Goal: Task Accomplishment & Management: Understand process/instructions

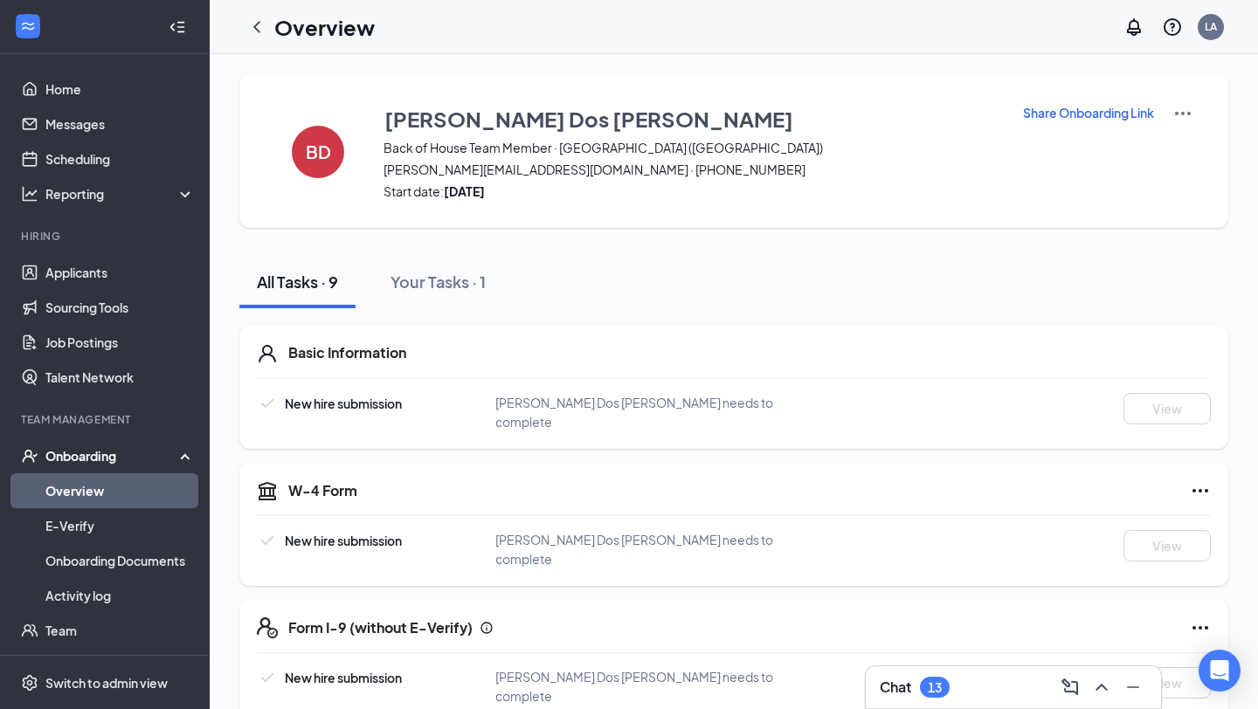
click at [71, 493] on link "Overview" at bounding box center [119, 490] width 149 height 35
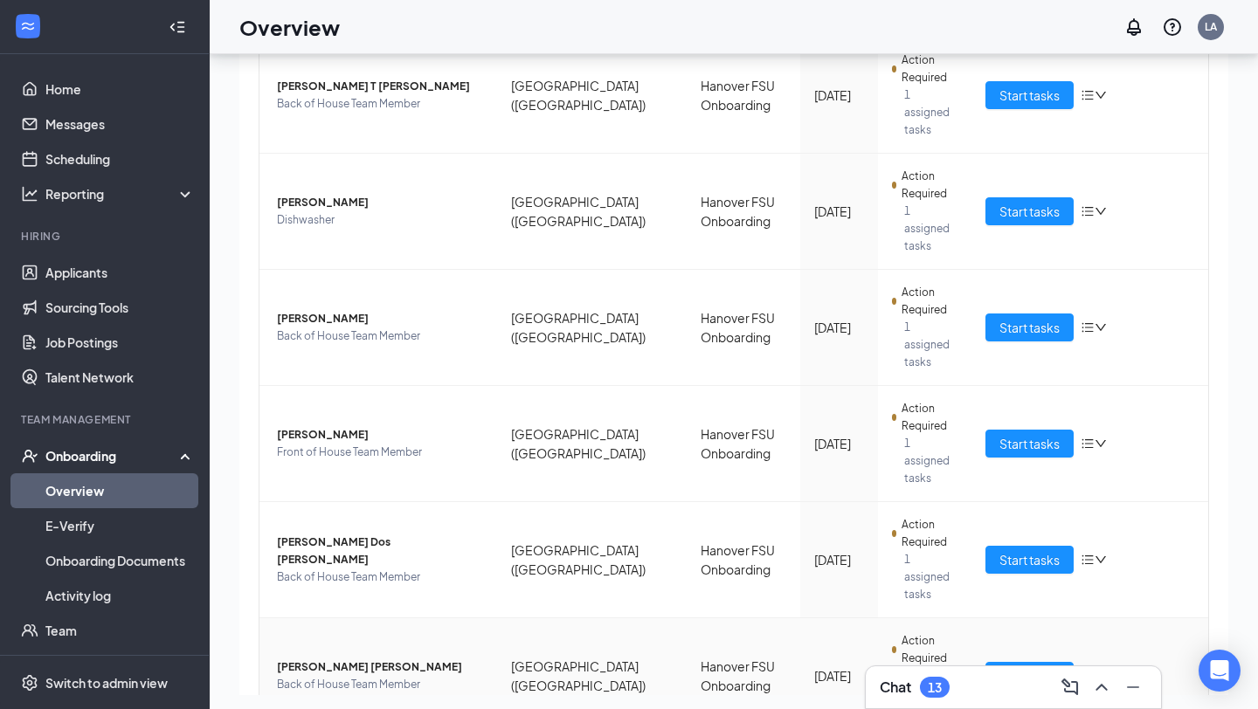
scroll to position [79, 0]
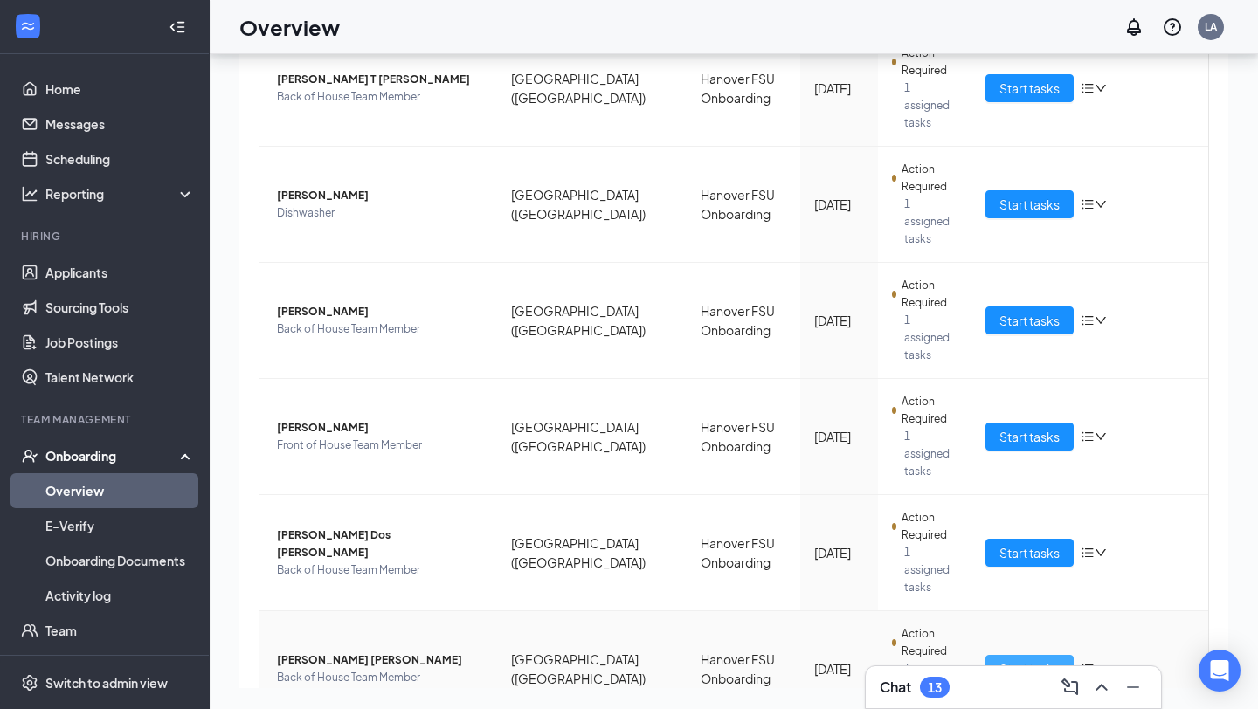
click at [1025, 660] on span "Start tasks" at bounding box center [1029, 669] width 60 height 19
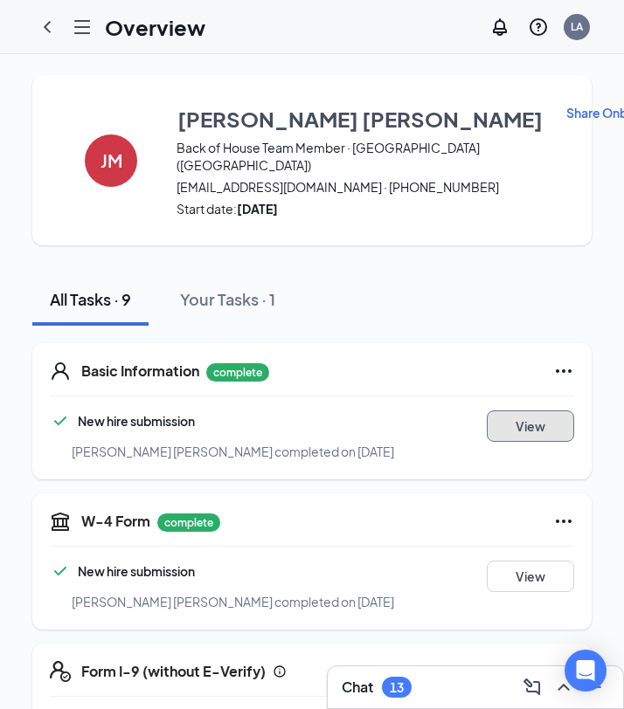
click at [503, 427] on button "View" at bounding box center [530, 426] width 87 height 31
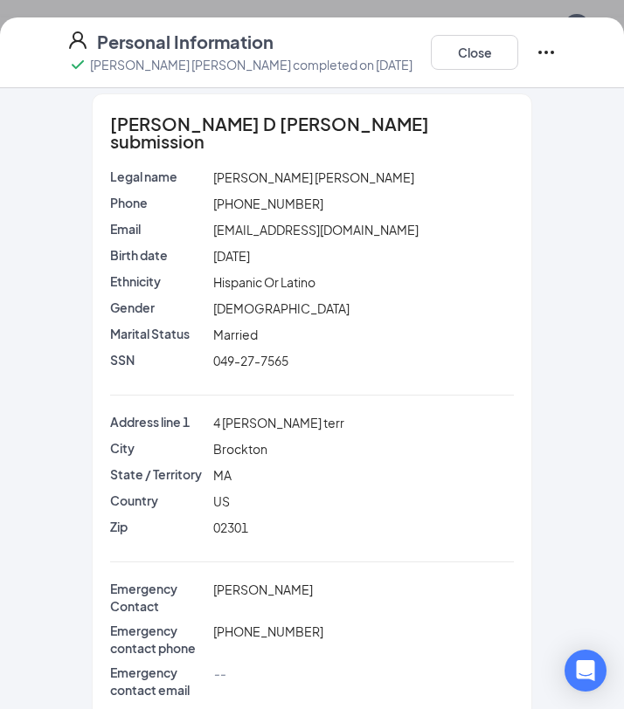
scroll to position [14, 0]
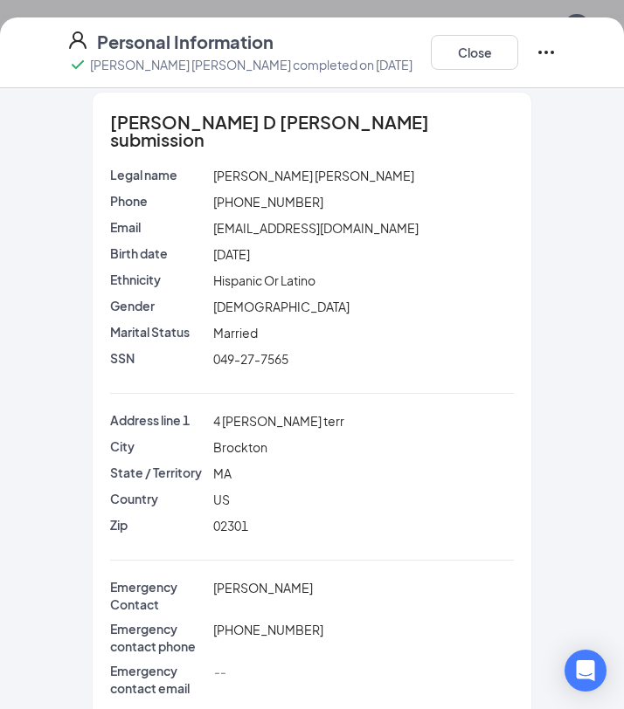
drag, startPoint x: 266, startPoint y: 231, endPoint x: 325, endPoint y: 231, distance: 58.5
click at [325, 245] on div "Tue Jul 31, 2007" at bounding box center [364, 254] width 308 height 19
click at [235, 351] on span "049-27-7565" at bounding box center [250, 359] width 75 height 16
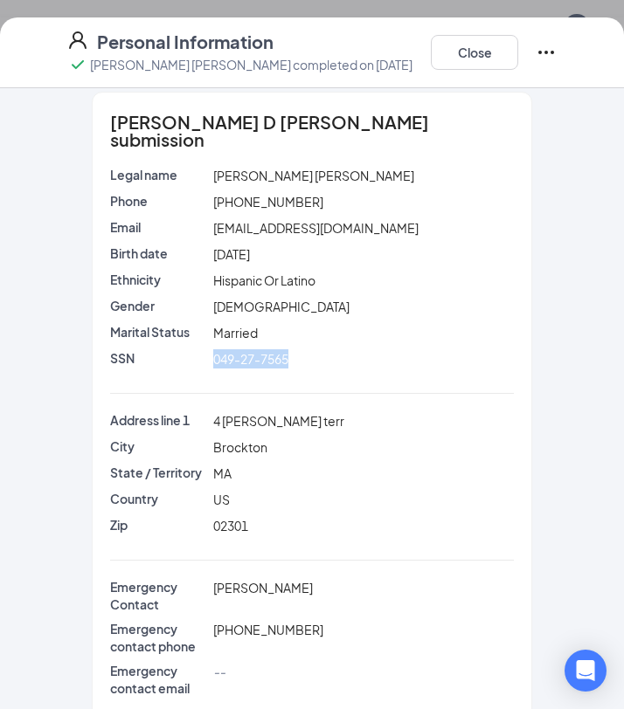
click at [235, 351] on span "049-27-7565" at bounding box center [250, 359] width 75 height 16
copy span "049-27-7565"
drag, startPoint x: 282, startPoint y: 156, endPoint x: 412, endPoint y: 168, distance: 130.7
click at [412, 168] on div "Legal name Jefferson D Mazabanda Gualpa" at bounding box center [312, 179] width 404 height 26
copy span "Mazabanda Gualpa"
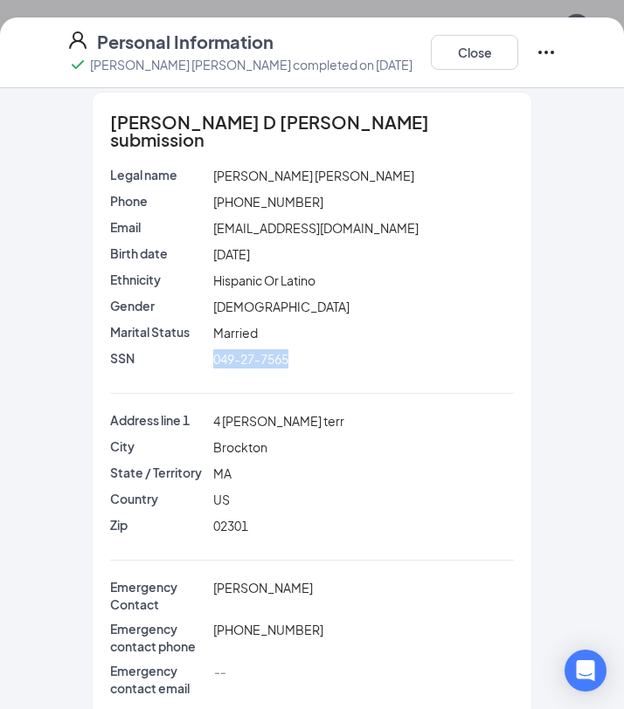
click at [234, 413] on span "4 bartlett terr" at bounding box center [278, 421] width 131 height 16
copy span "4 bartlett terr"
click at [316, 220] on span "jeffersonmazabanda11@icloud.com" at bounding box center [315, 228] width 205 height 16
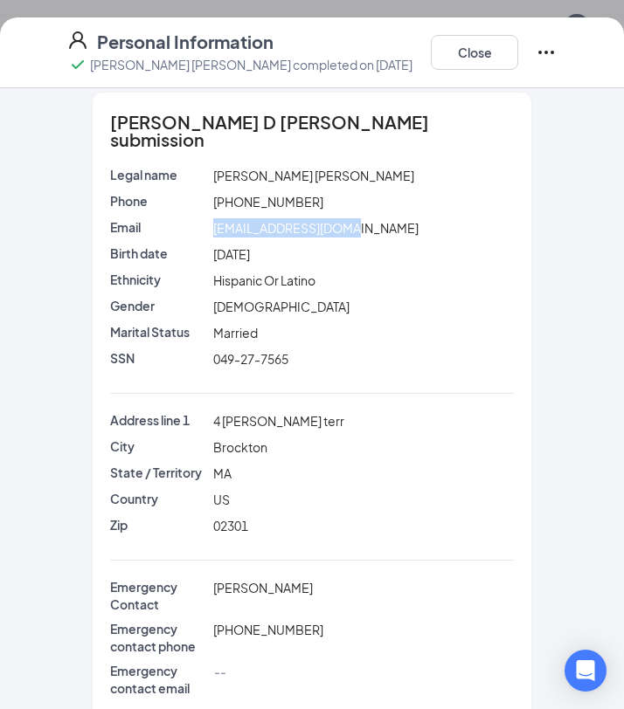
click at [316, 220] on span "jeffersonmazabanda11@icloud.com" at bounding box center [315, 228] width 205 height 16
copy span "jeffersonmazabanda11@icloud.com"
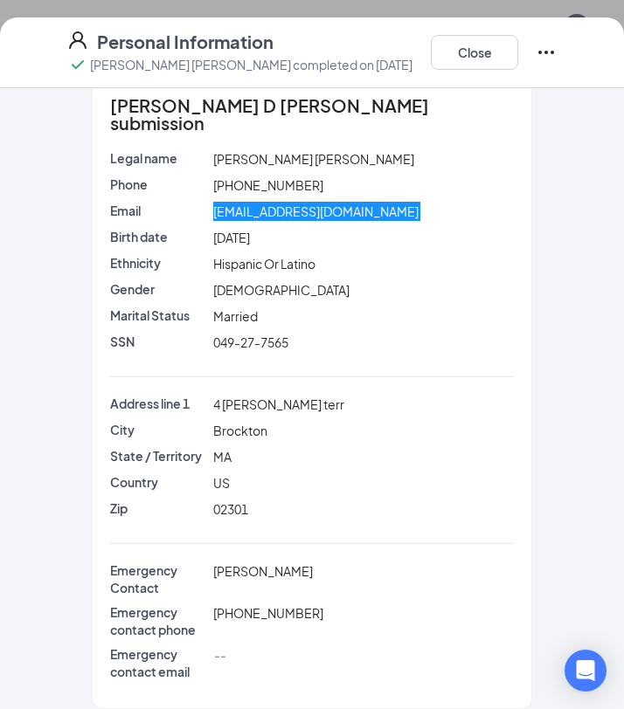
scroll to position [0, 0]
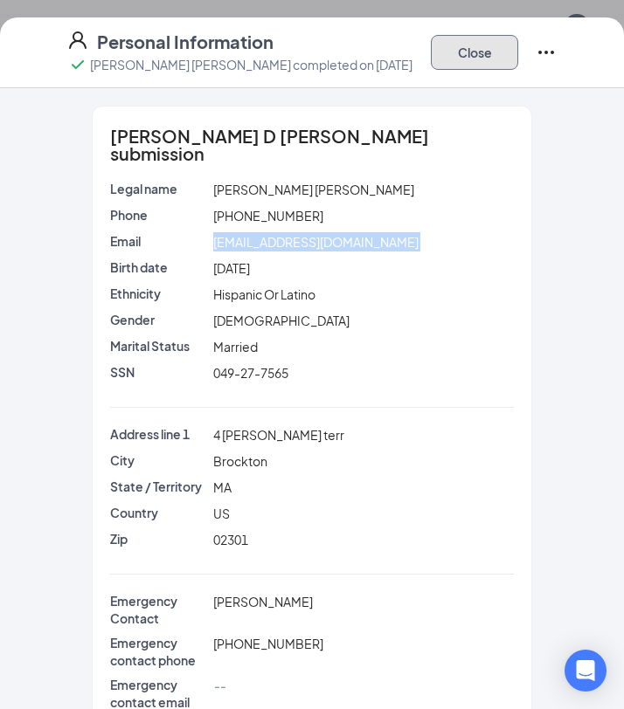
click at [453, 60] on button "Close" at bounding box center [474, 52] width 87 height 35
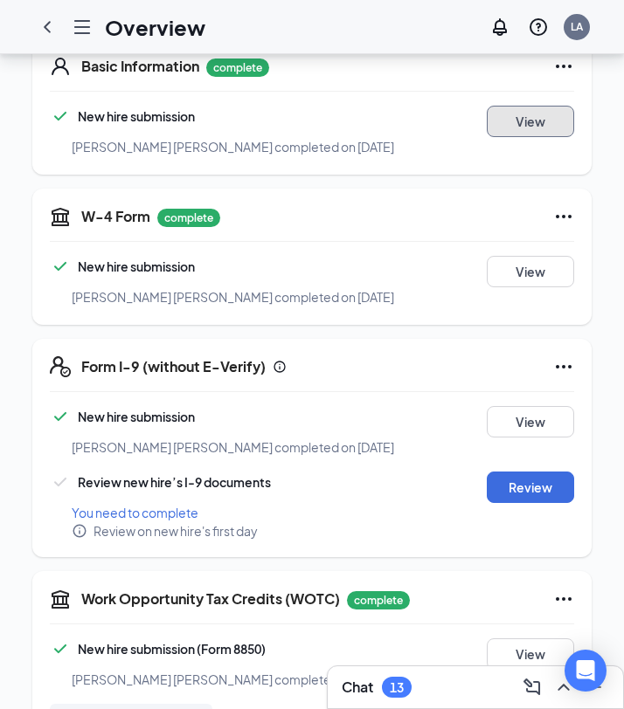
scroll to position [283, 0]
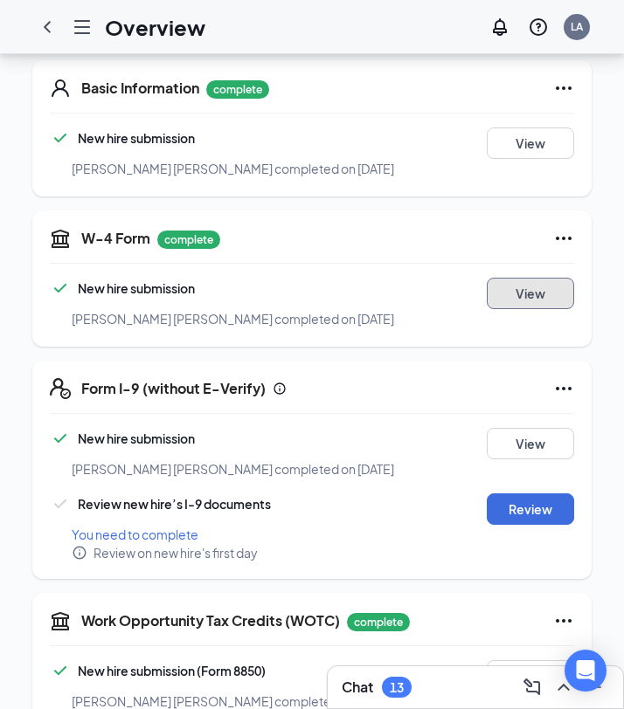
click at [519, 288] on button "View" at bounding box center [530, 293] width 87 height 31
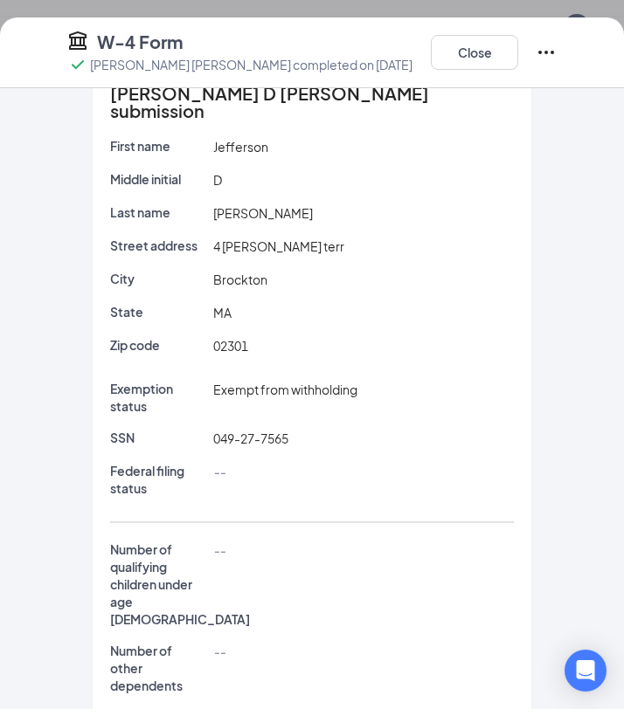
scroll to position [0, 0]
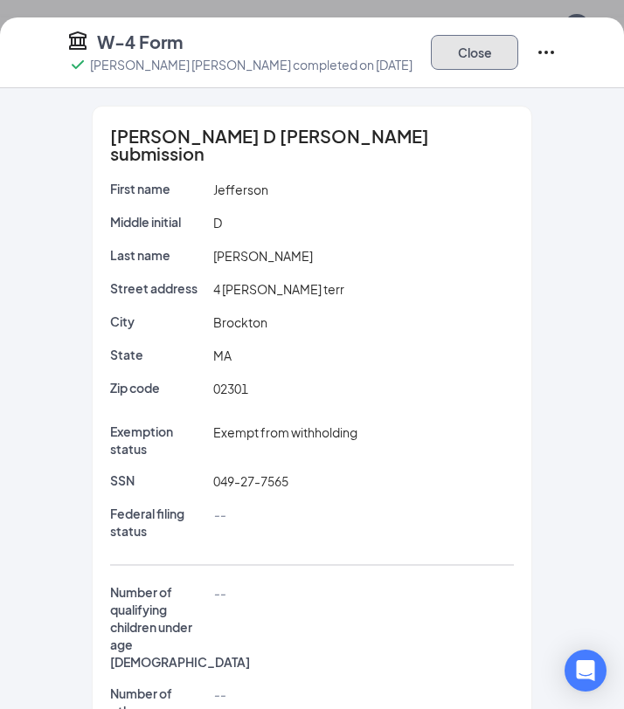
click at [497, 52] on button "Close" at bounding box center [474, 52] width 87 height 35
click at [497, 52] on div "W-4 Form Jefferson D Mazabanda Gualpa completed on Aug 25, 2025 Close Jefferson…" at bounding box center [312, 354] width 624 height 709
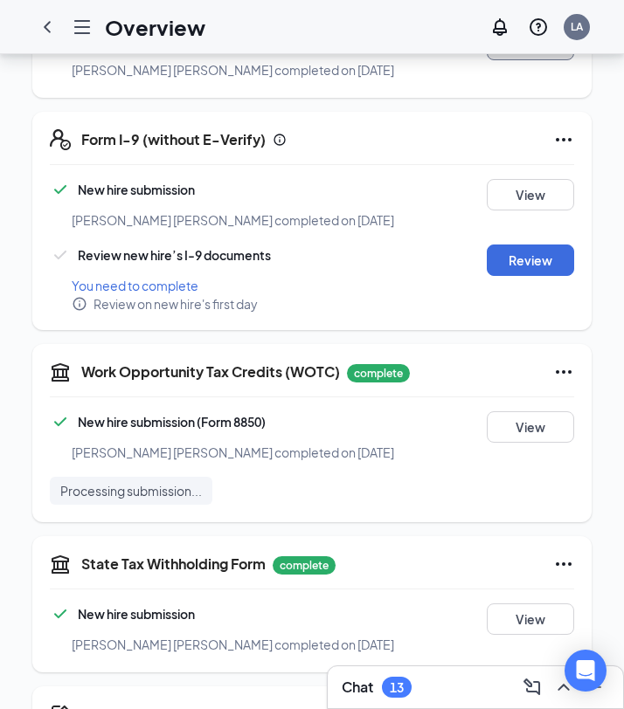
scroll to position [534, 0]
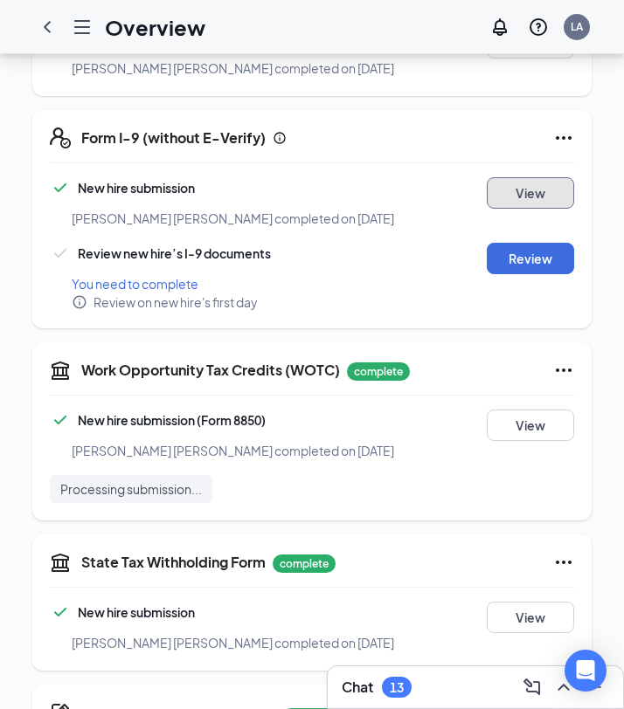
click at [529, 192] on button "View" at bounding box center [530, 192] width 87 height 31
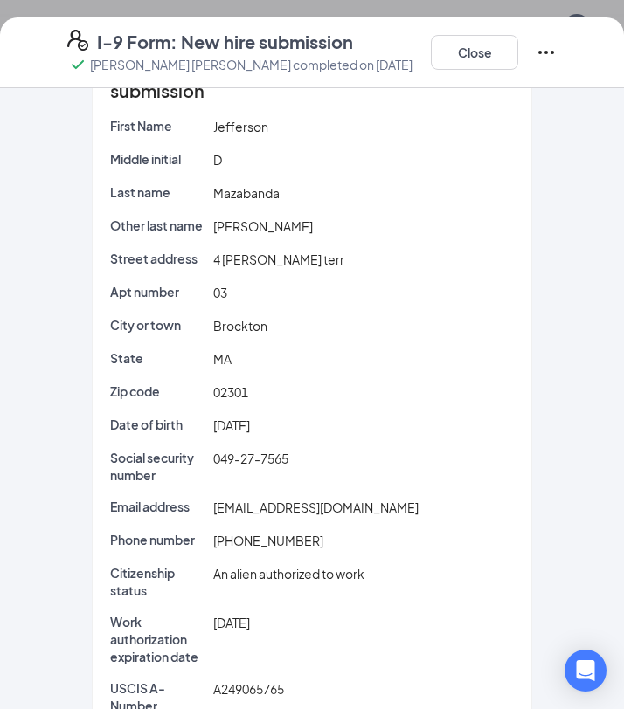
scroll to position [97, 0]
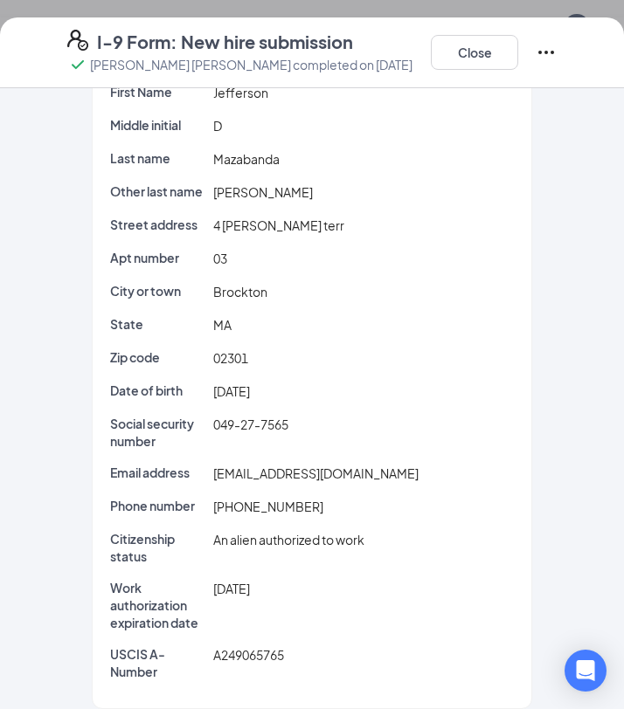
drag, startPoint x: 252, startPoint y: 573, endPoint x: 282, endPoint y: 573, distance: 29.7
click at [282, 579] on div "02/19/2030" at bounding box center [364, 605] width 308 height 52
drag, startPoint x: 208, startPoint y: 639, endPoint x: 292, endPoint y: 640, distance: 83.9
click at [292, 646] on div "USCIS A-Number A249065765" at bounding box center [312, 663] width 411 height 35
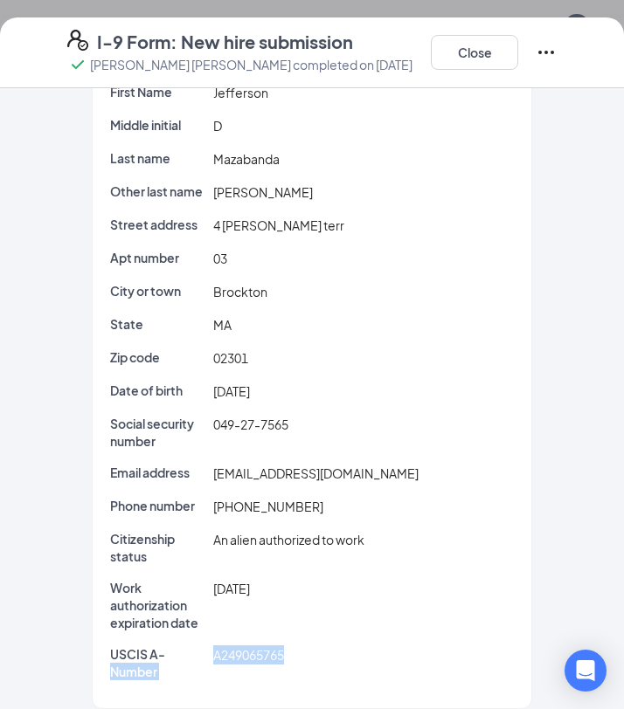
click at [292, 646] on div "A249065765" at bounding box center [364, 663] width 308 height 35
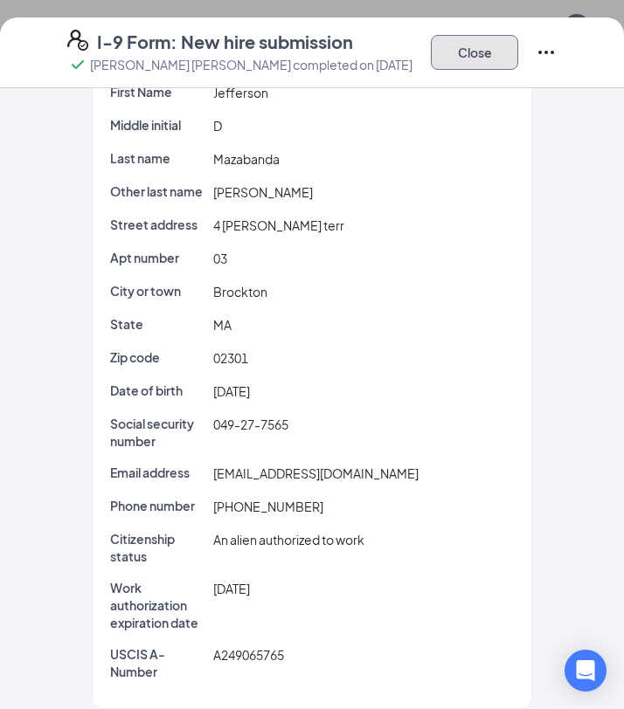
click at [474, 52] on button "Close" at bounding box center [474, 52] width 87 height 35
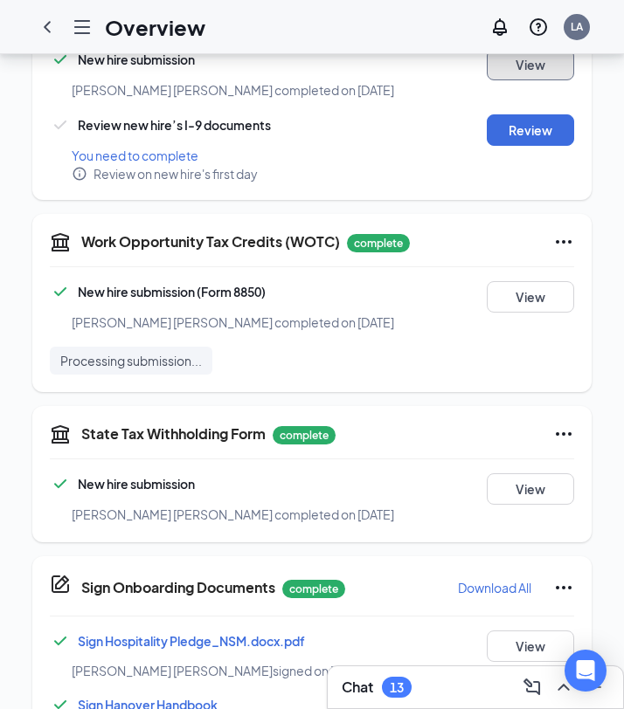
scroll to position [677, 0]
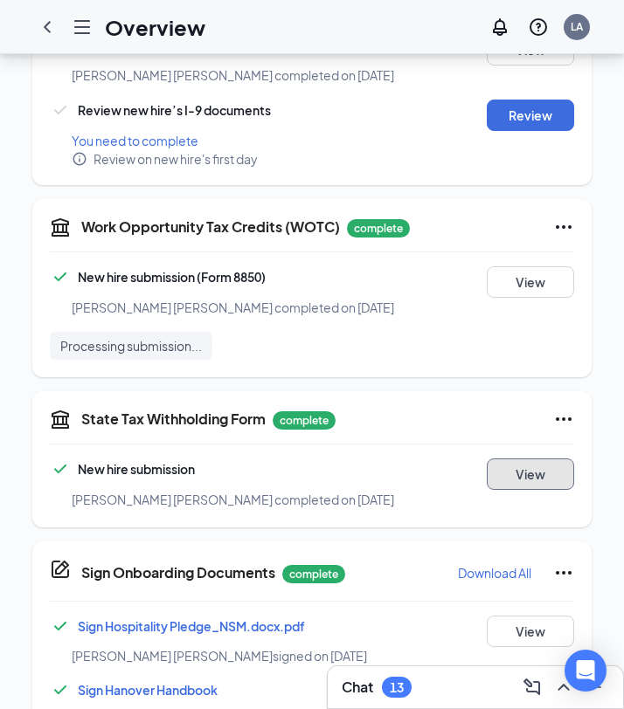
click at [508, 473] on button "View" at bounding box center [530, 474] width 87 height 31
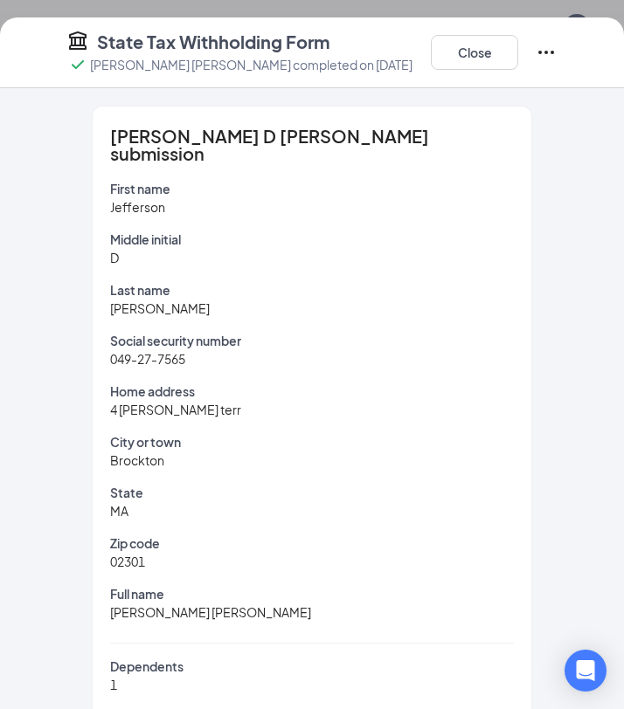
scroll to position [115, 0]
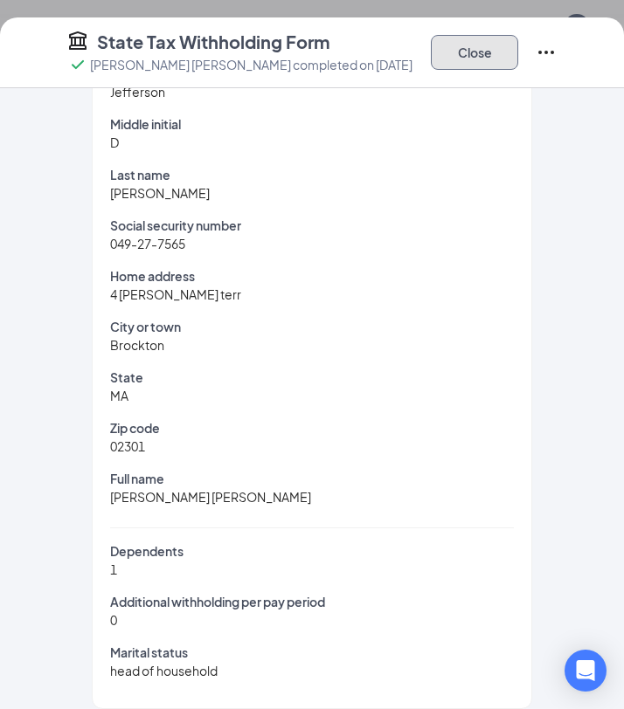
click at [494, 66] on button "Close" at bounding box center [474, 52] width 87 height 35
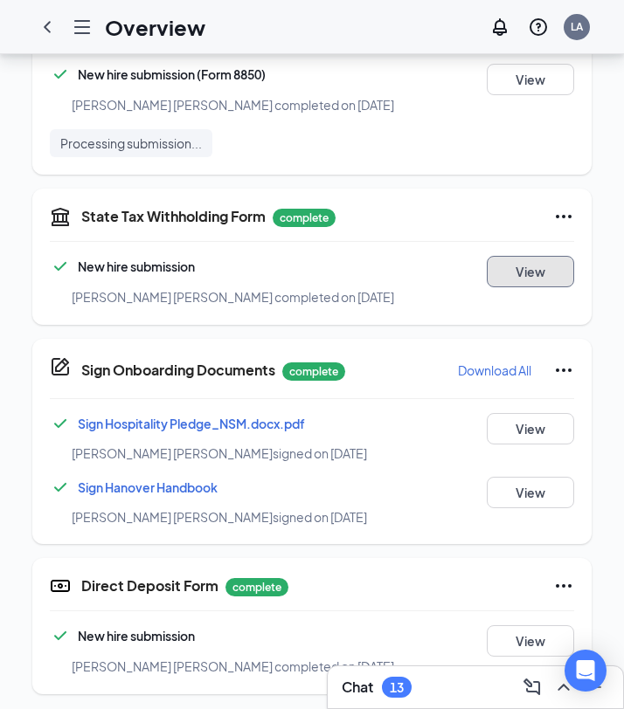
scroll to position [886, 0]
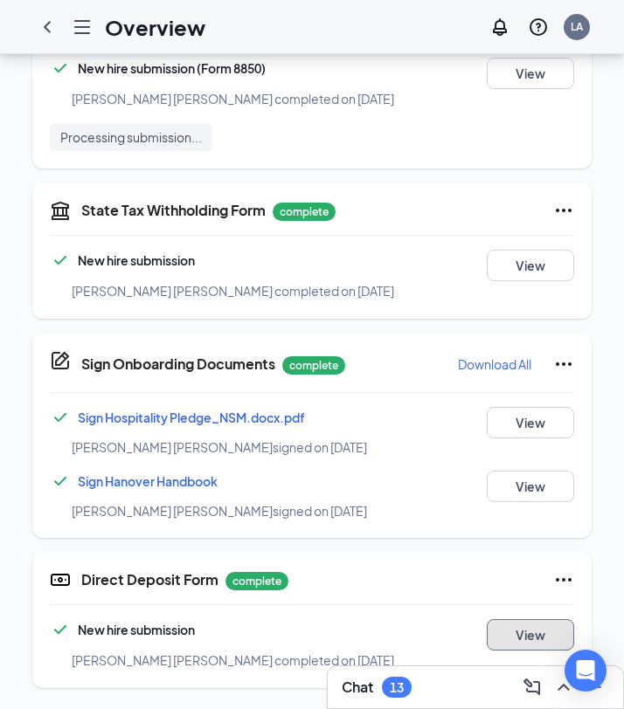
click at [510, 638] on button "View" at bounding box center [530, 634] width 87 height 31
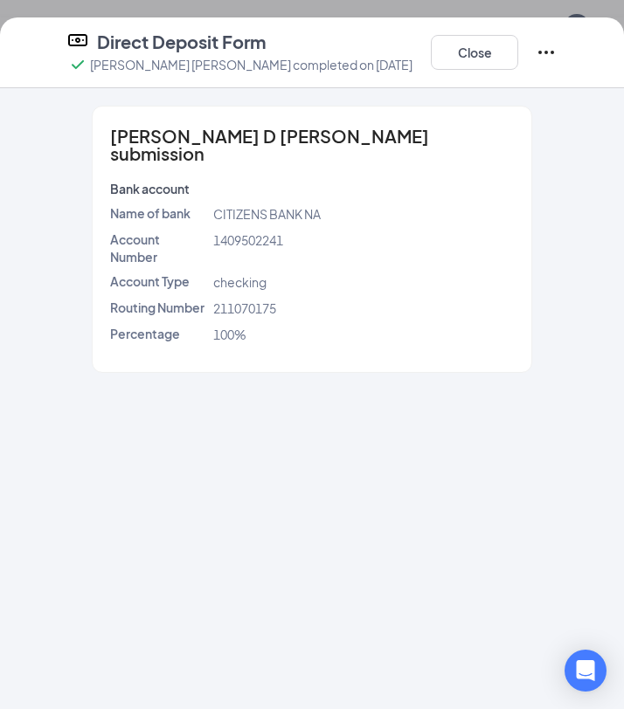
click at [225, 206] on span "CITIZENS BANK NA" at bounding box center [266, 214] width 107 height 16
click at [233, 232] on span "1409502241" at bounding box center [248, 240] width 70 height 16
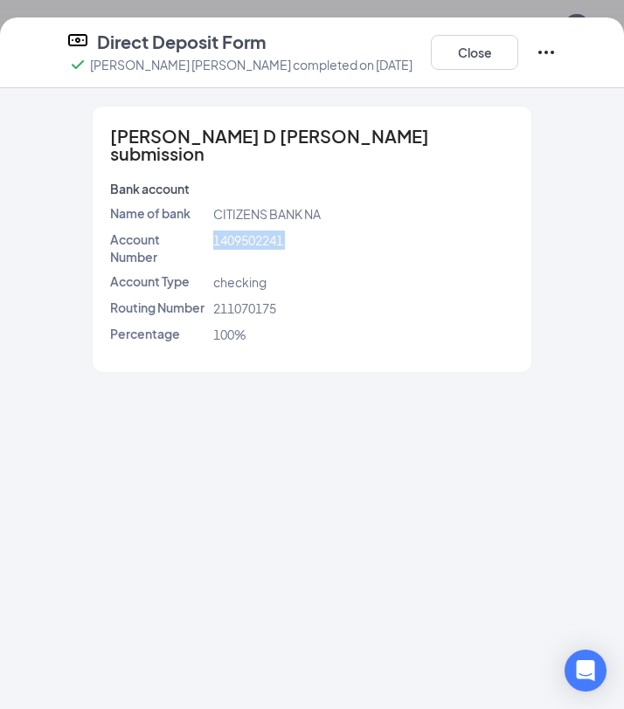
click at [233, 232] on span "1409502241" at bounding box center [248, 240] width 70 height 16
click at [238, 300] on span "211070175" at bounding box center [244, 308] width 63 height 16
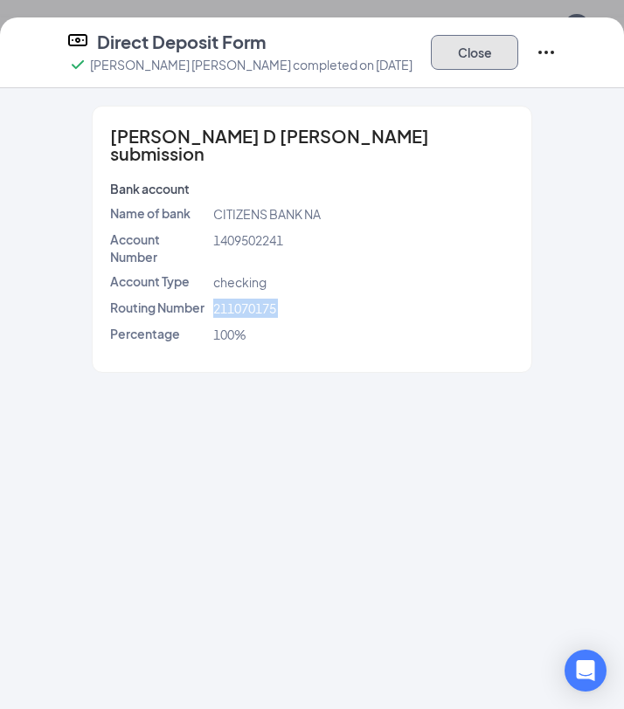
click at [495, 59] on button "Close" at bounding box center [474, 52] width 87 height 35
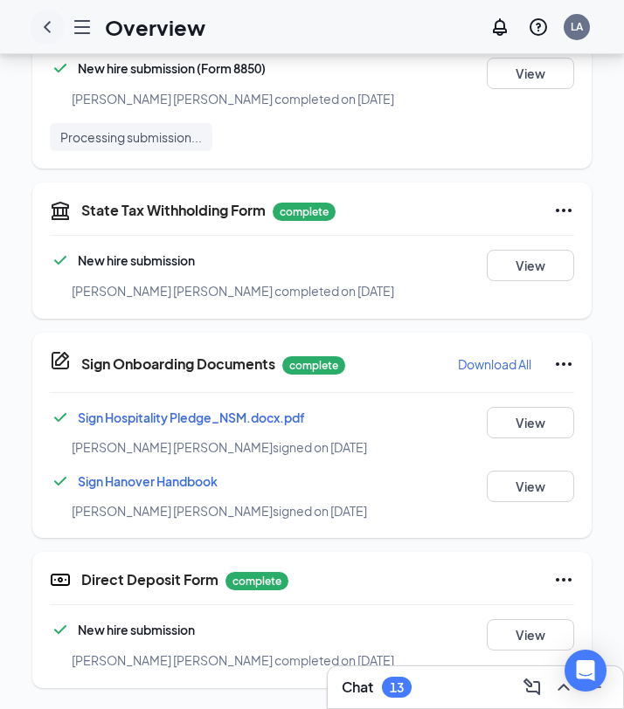
click at [48, 29] on icon "ChevronLeft" at bounding box center [47, 26] width 7 height 11
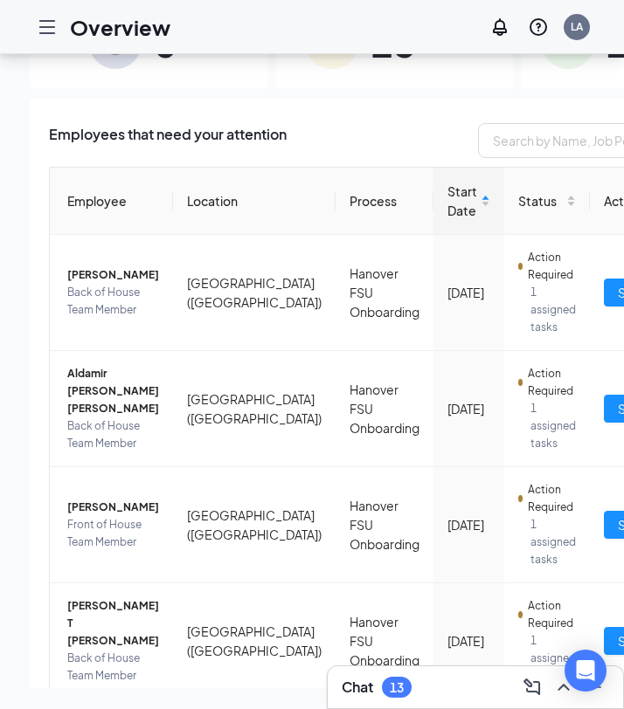
scroll to position [79, 0]
